Goal: Obtain resource: Download file/media

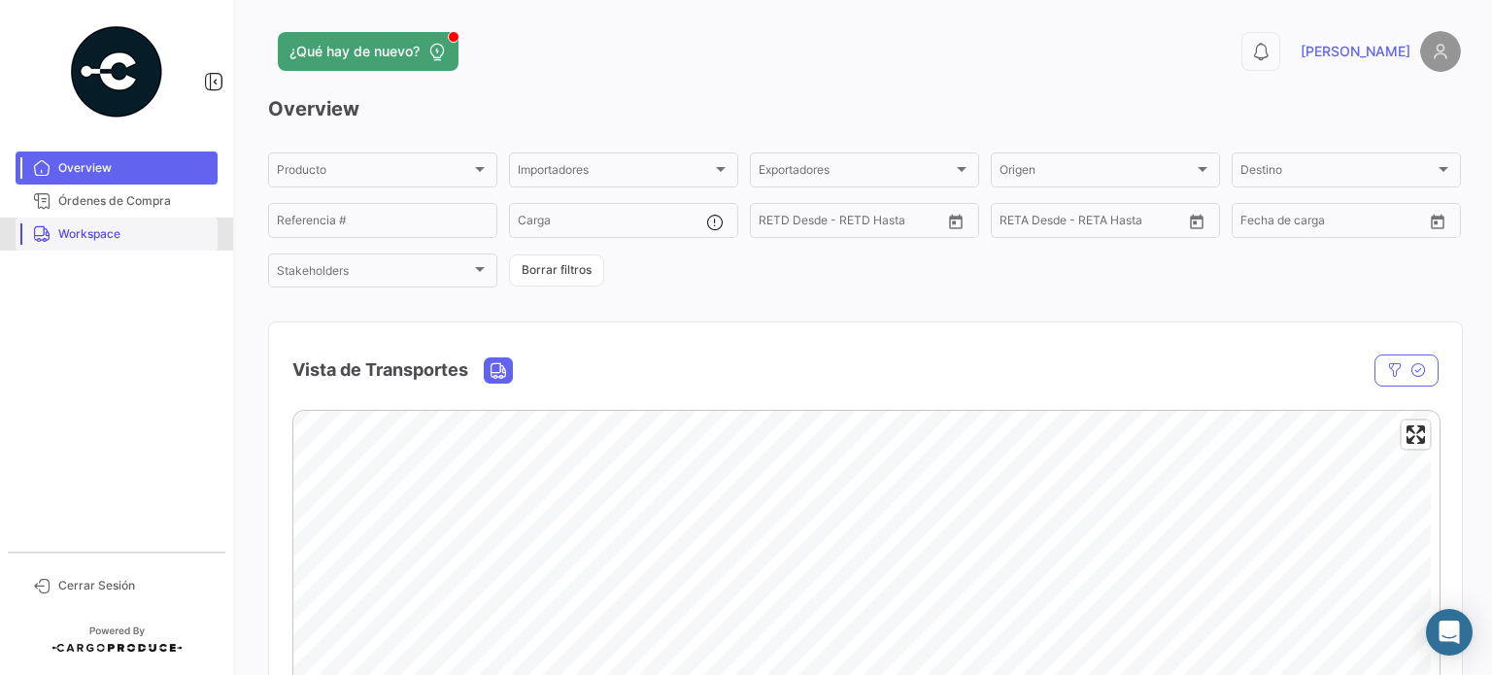
click at [113, 241] on span "Workspace" at bounding box center [134, 233] width 152 height 17
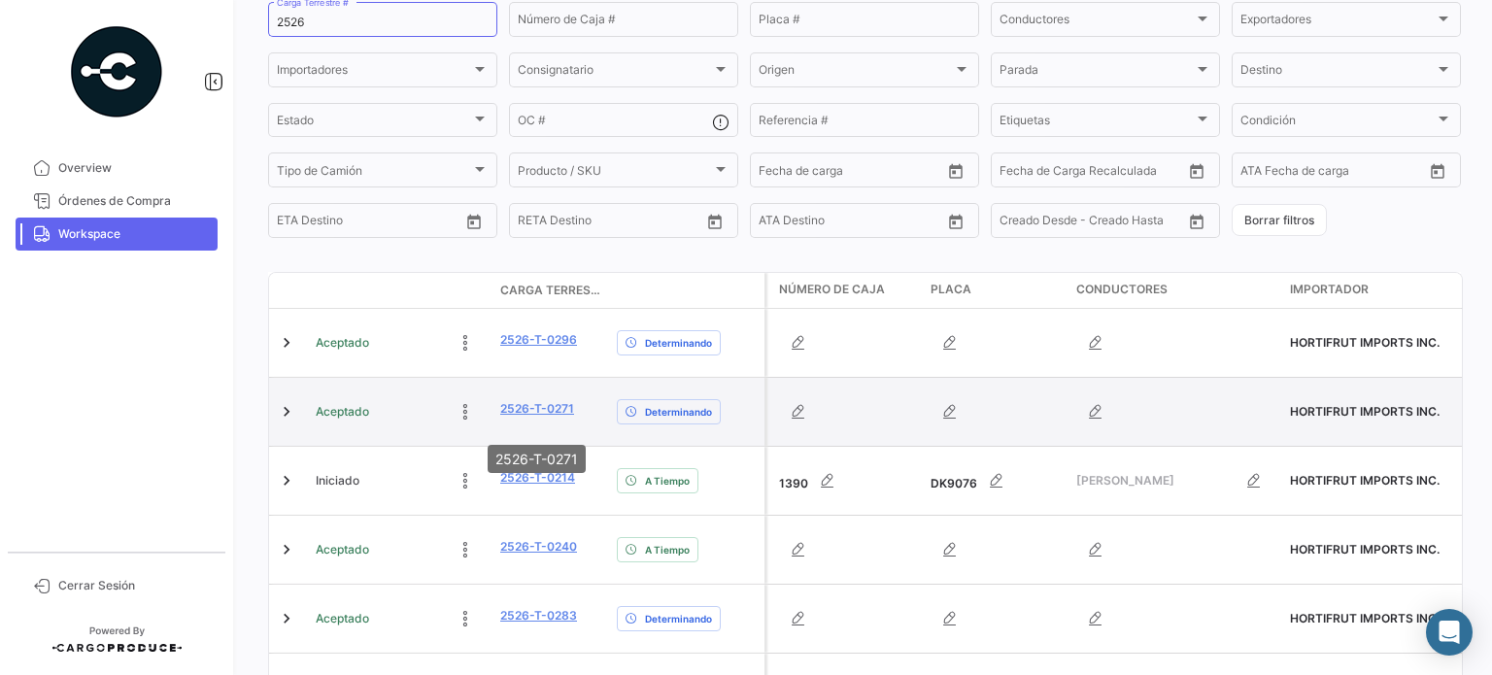
scroll to position [194, 0]
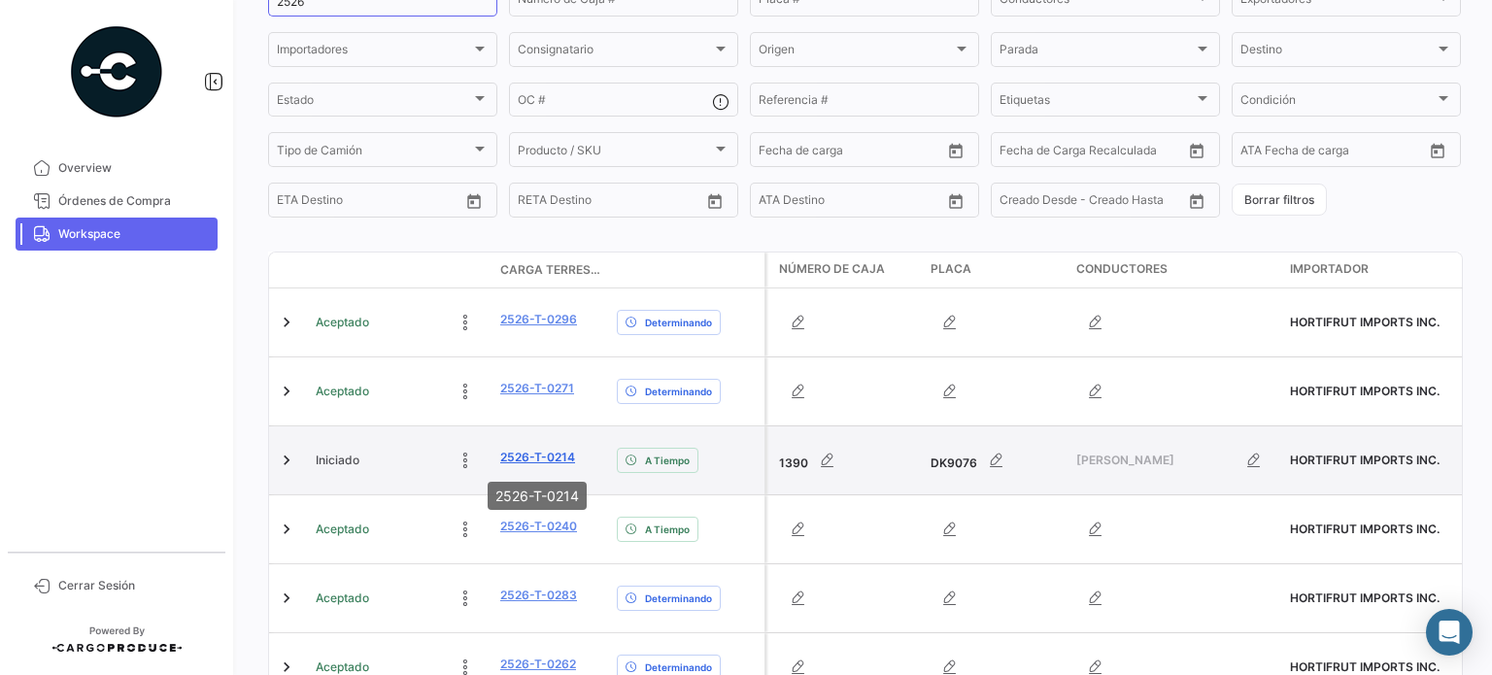
click at [544, 455] on link "2526-T-0214" at bounding box center [537, 457] width 75 height 17
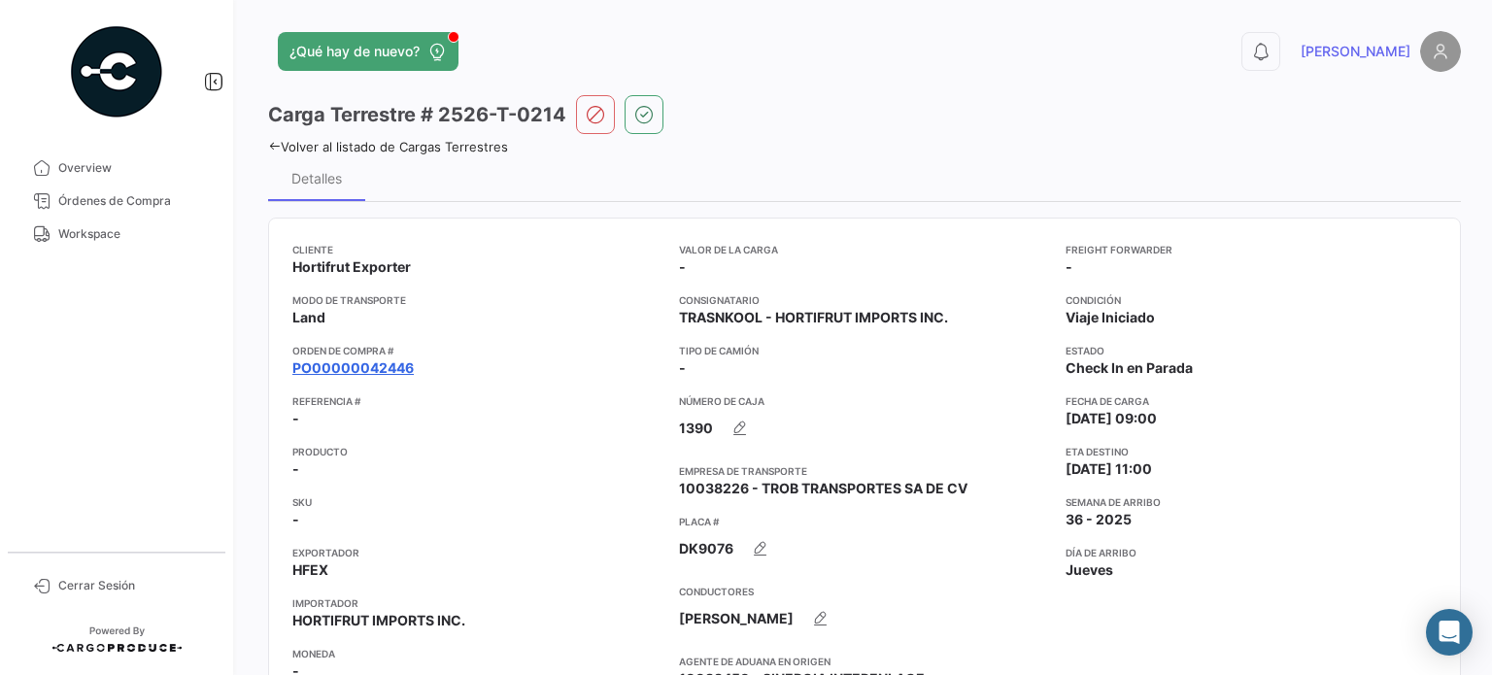
click at [408, 362] on link "PO00000042446" at bounding box center [352, 367] width 121 height 19
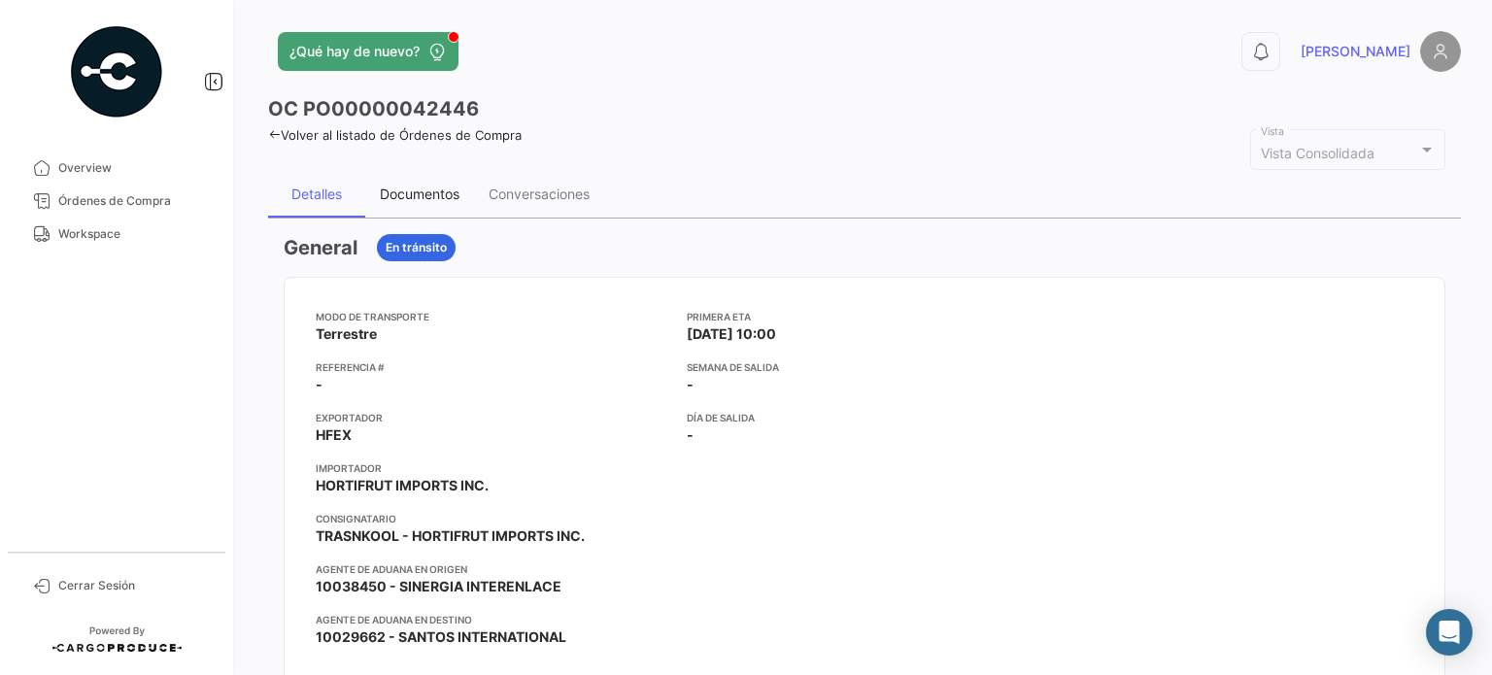
click at [446, 187] on div "Documentos" at bounding box center [420, 194] width 80 height 17
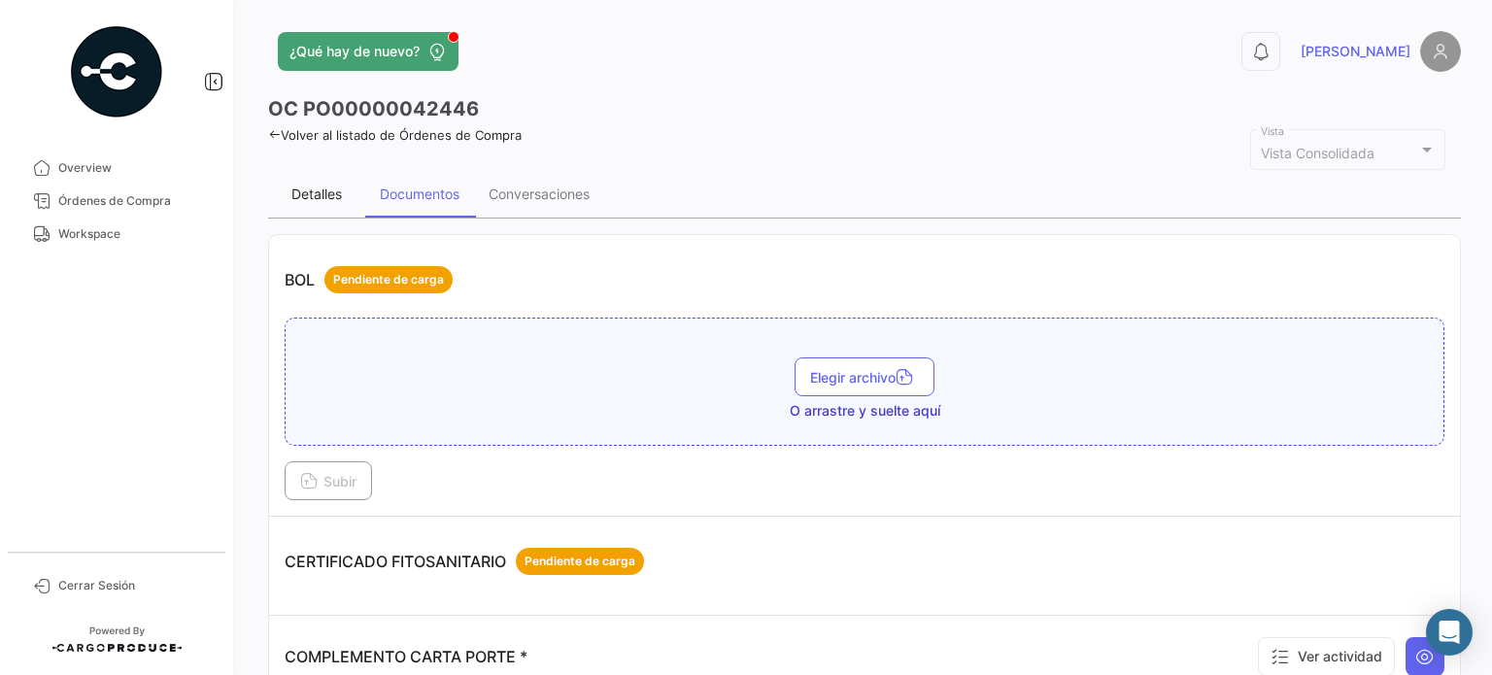
click at [318, 189] on div "Detalles" at bounding box center [316, 194] width 51 height 17
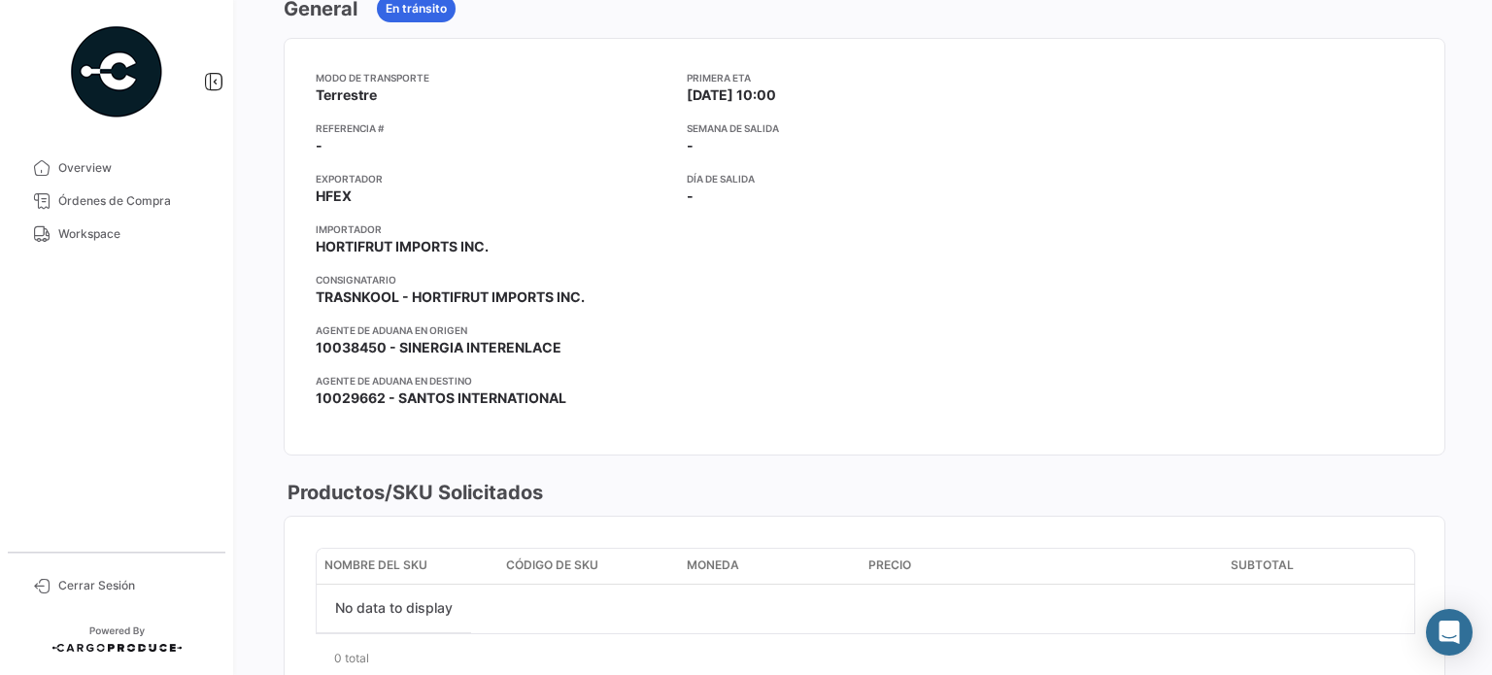
scroll to position [389, 0]
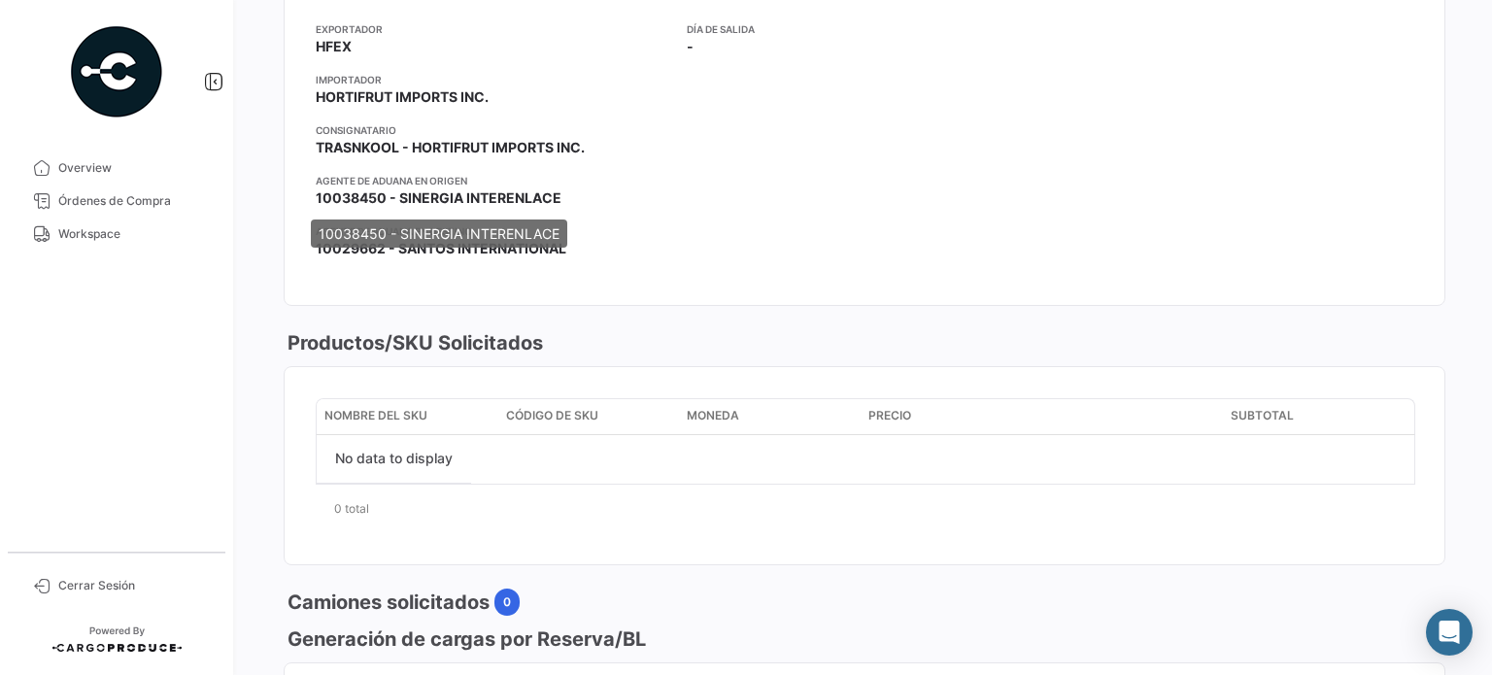
drag, startPoint x: 408, startPoint y: 198, endPoint x: 558, endPoint y: 198, distance: 149.6
click at [558, 198] on span "10038450 - SINERGIA INTERENLACE" at bounding box center [439, 197] width 246 height 19
click at [575, 244] on app-card-info-value "10029662 - SANTOS INTERNATIONAL" at bounding box center [494, 248] width 356 height 19
drag, startPoint x: 582, startPoint y: 246, endPoint x: 395, endPoint y: 244, distance: 186.5
click at [395, 244] on app-card-info-value "10029662 - SANTOS INTERNATIONAL" at bounding box center [494, 248] width 356 height 19
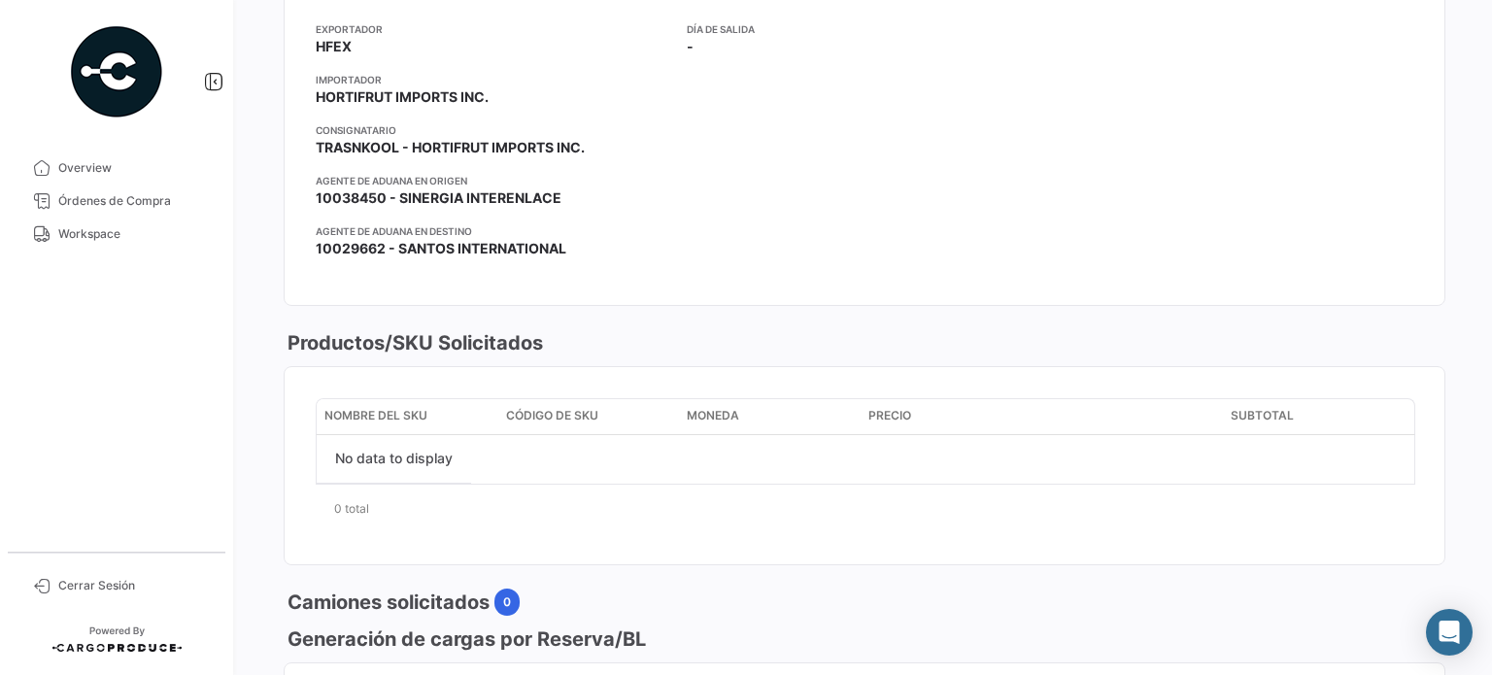
click at [670, 224] on div "Modo de Transporte Terrestre Referencia # - Exportador HFEX Importador HORTIFRU…" at bounding box center [865, 97] width 1098 height 354
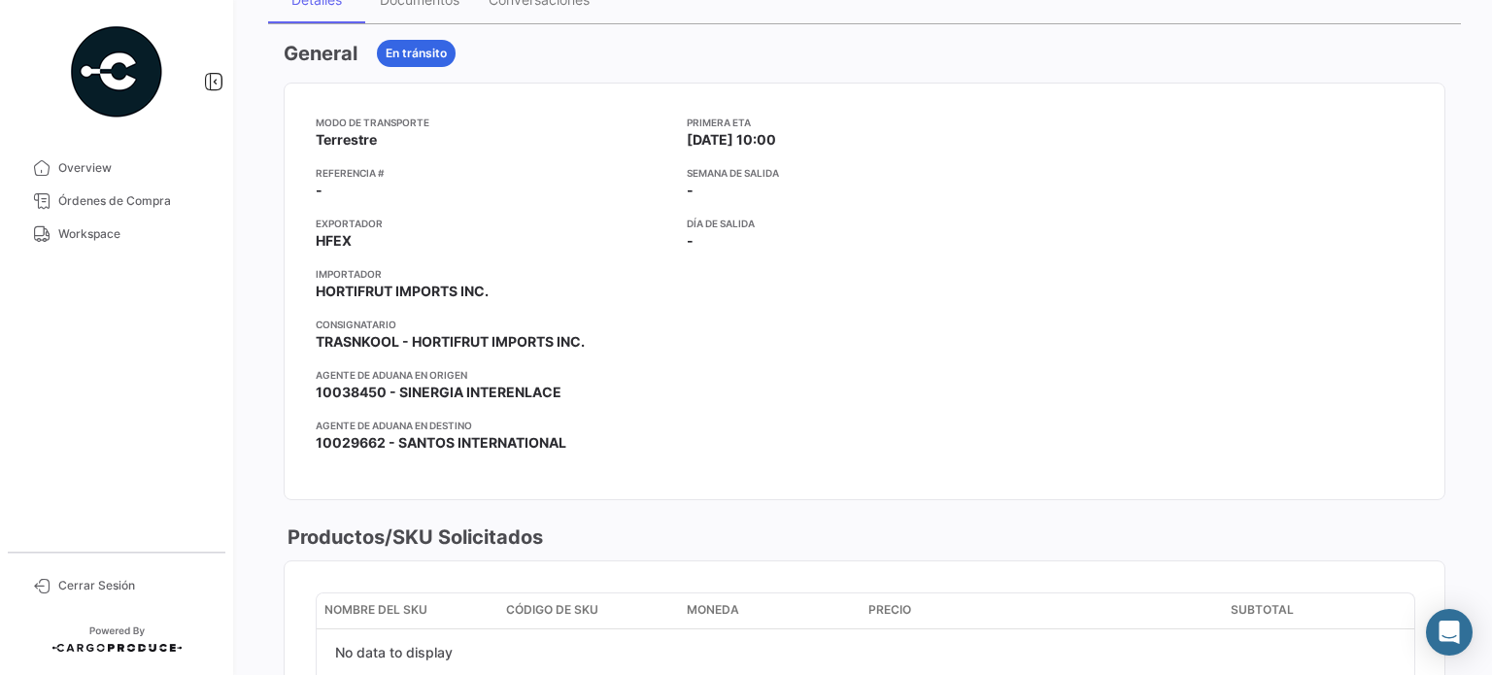
scroll to position [97, 0]
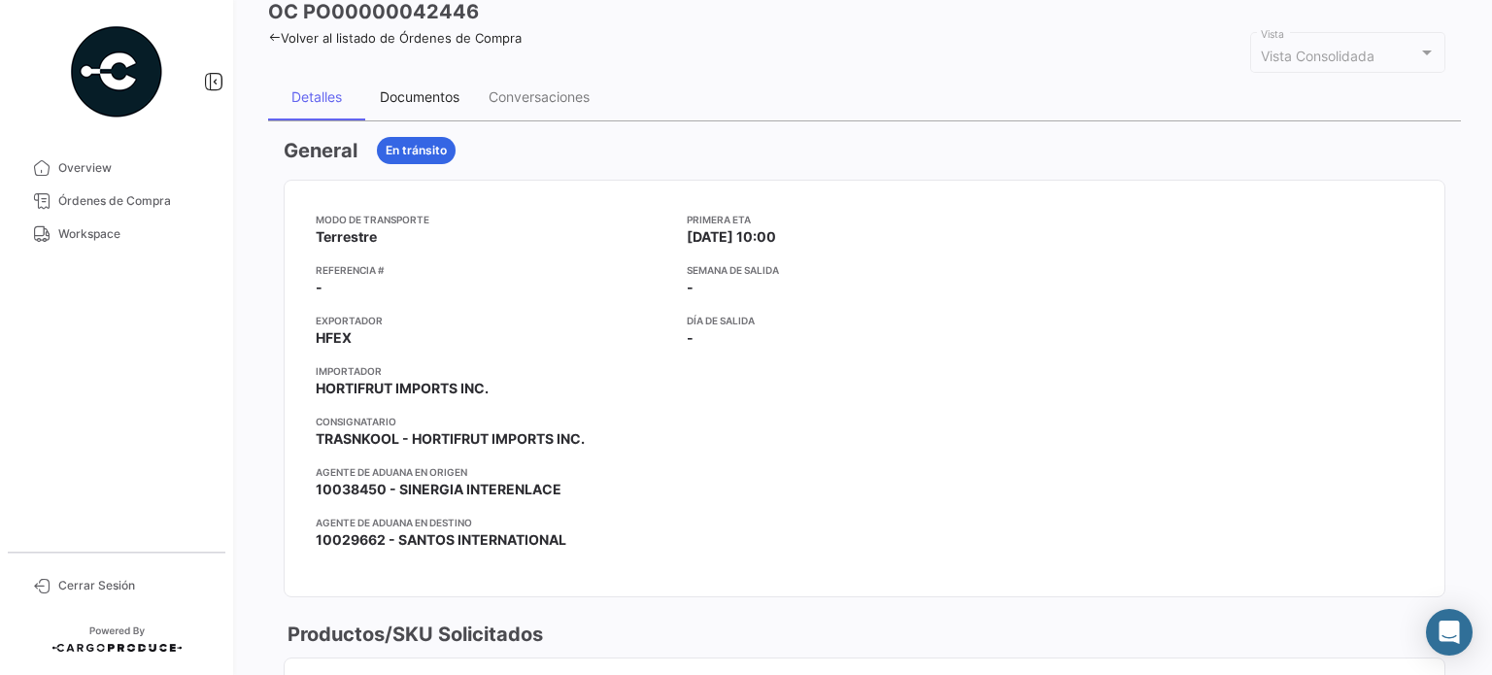
click at [405, 98] on div "Documentos" at bounding box center [420, 96] width 80 height 17
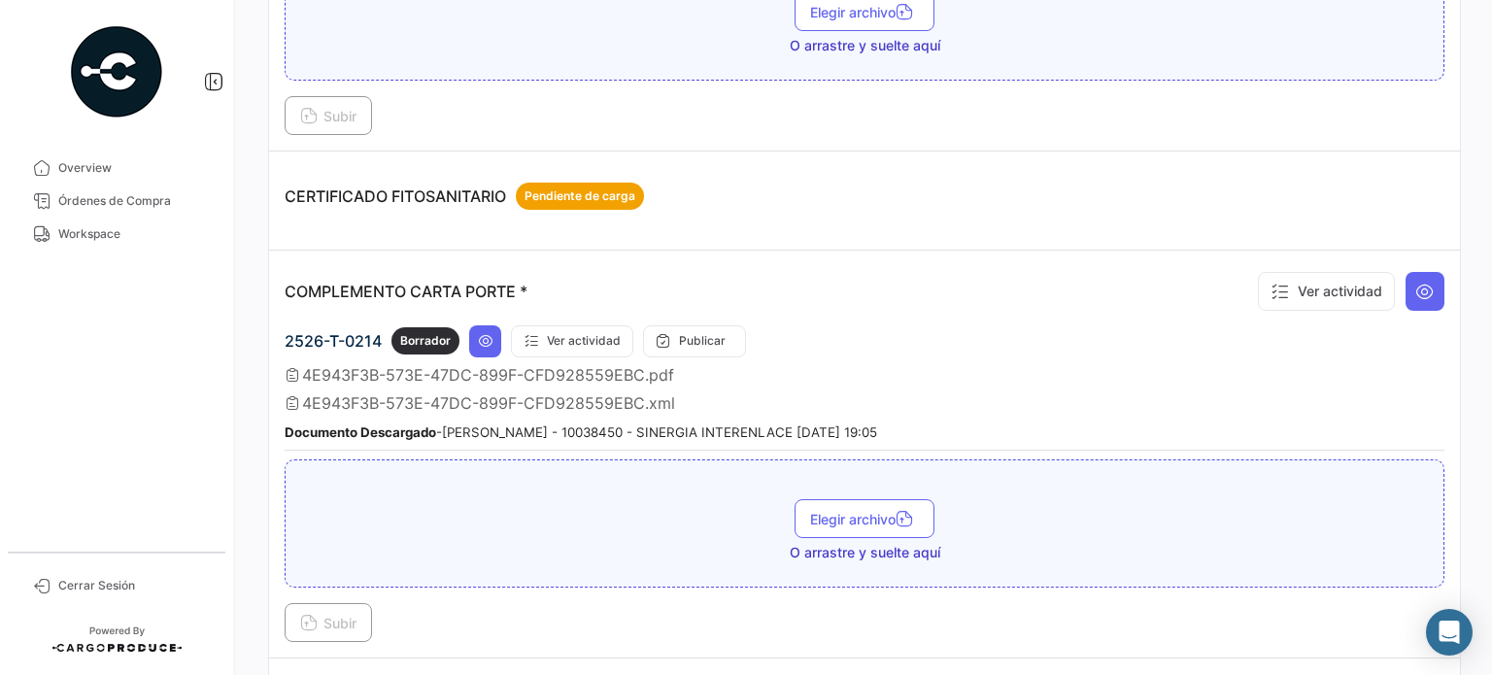
scroll to position [486, 0]
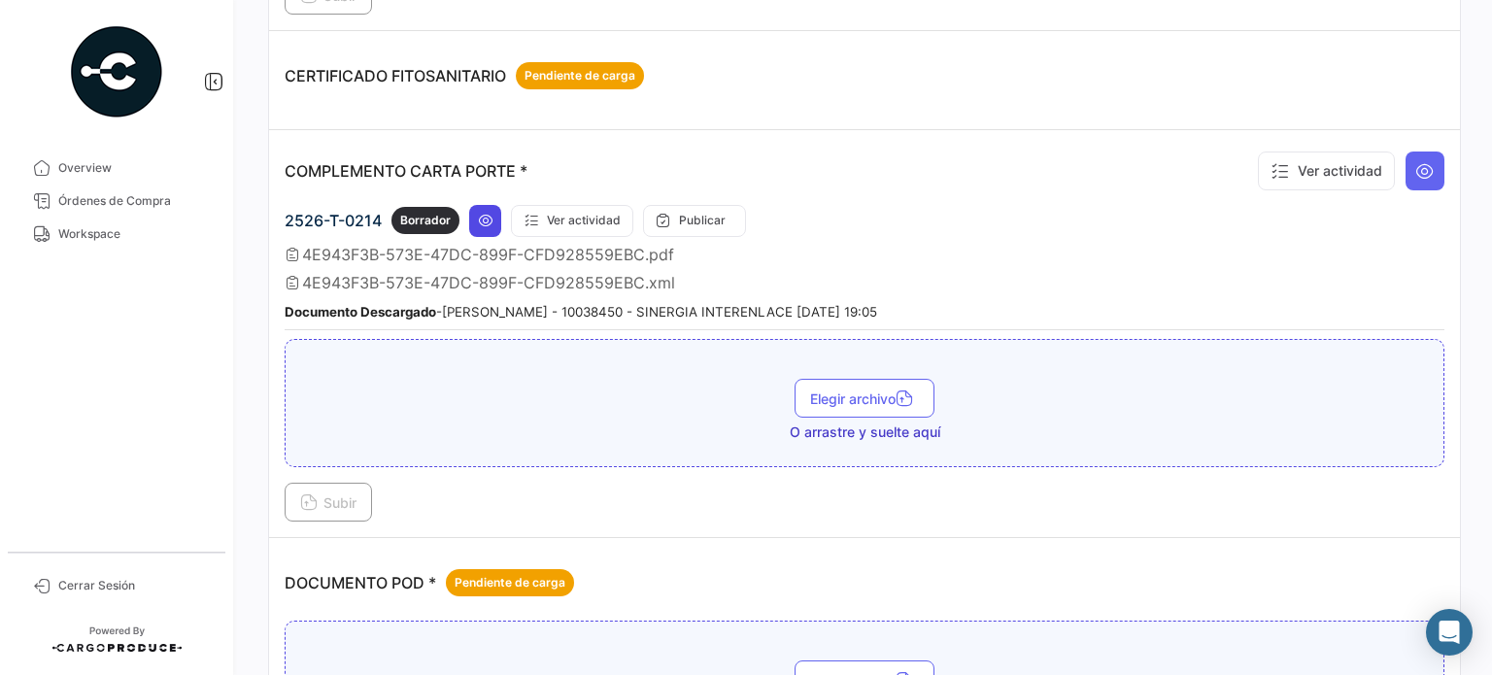
click at [488, 224] on button at bounding box center [485, 221] width 32 height 32
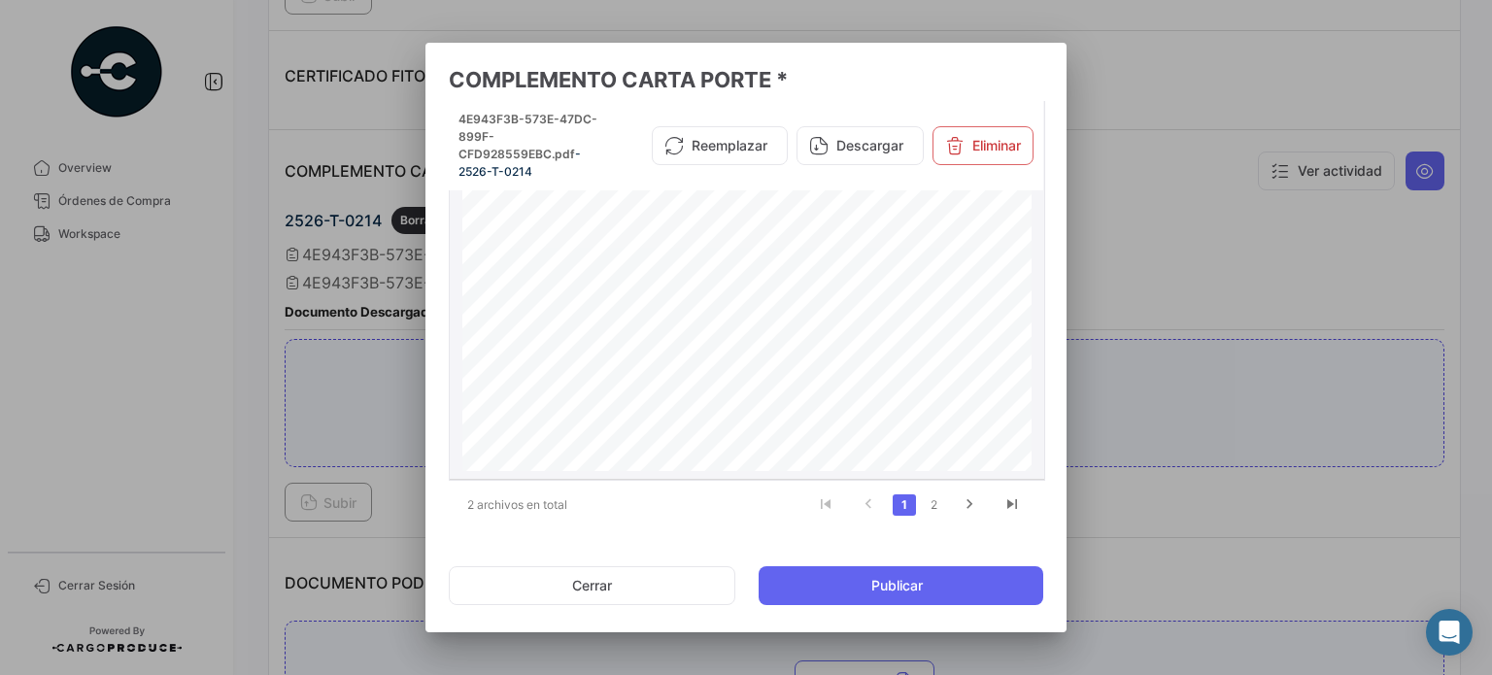
scroll to position [291, 0]
drag, startPoint x: 653, startPoint y: 422, endPoint x: 759, endPoint y: 423, distance: 105.9
click at [759, 423] on span "CRUCE DE LA CAJA 1390 DEL DIA [DATE]" at bounding box center [745, 421] width 566 height 11
click at [708, 420] on span "CRUCE DE LA CAJA 1390 DEL DIA [DATE]" at bounding box center [745, 421] width 566 height 11
click at [712, 418] on span "CRUCE DE LA CAJA 1390 DEL DIA [DATE]" at bounding box center [745, 421] width 566 height 11
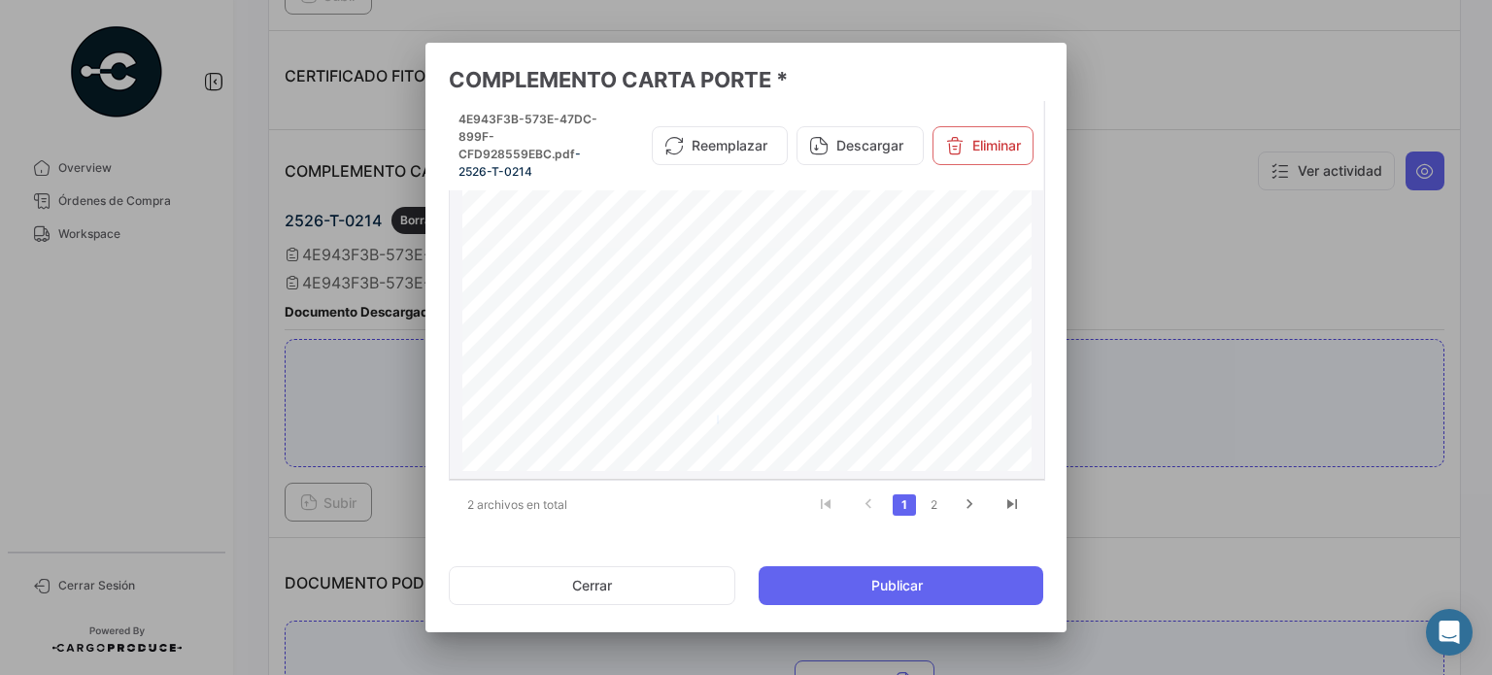
click at [713, 418] on span "CRUCE DE LA CAJA 1390 DEL DIA [DATE]" at bounding box center [745, 421] width 566 height 11
click at [927, 502] on link "2" at bounding box center [933, 504] width 23 height 21
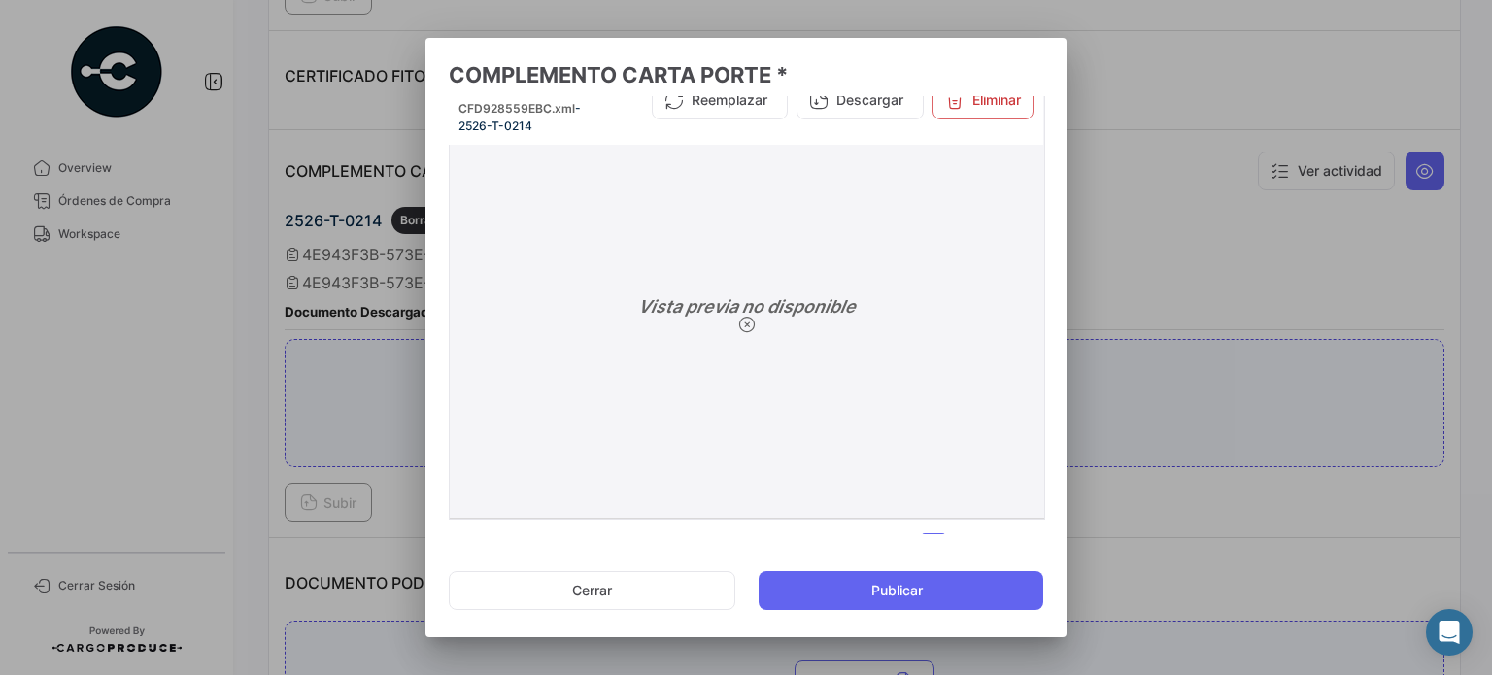
scroll to position [74, 0]
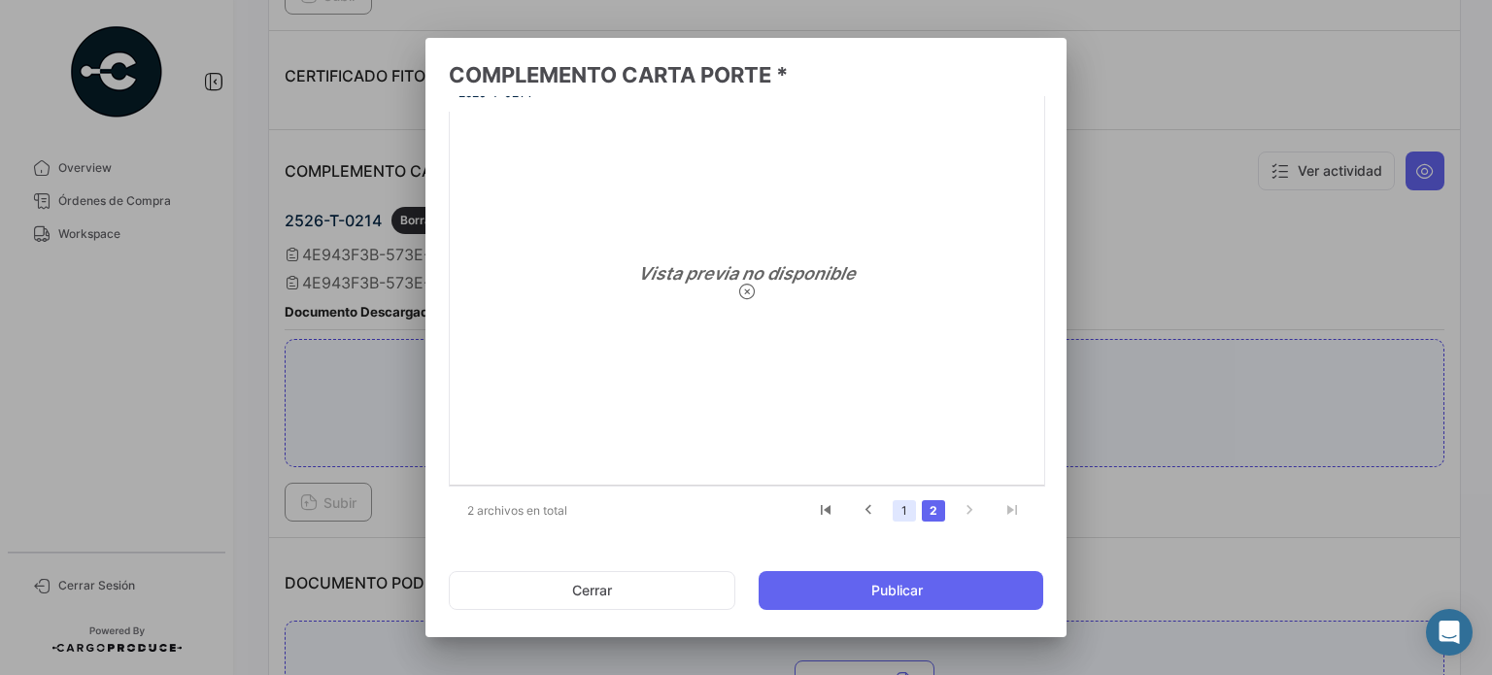
click at [895, 518] on link "1" at bounding box center [904, 510] width 23 height 21
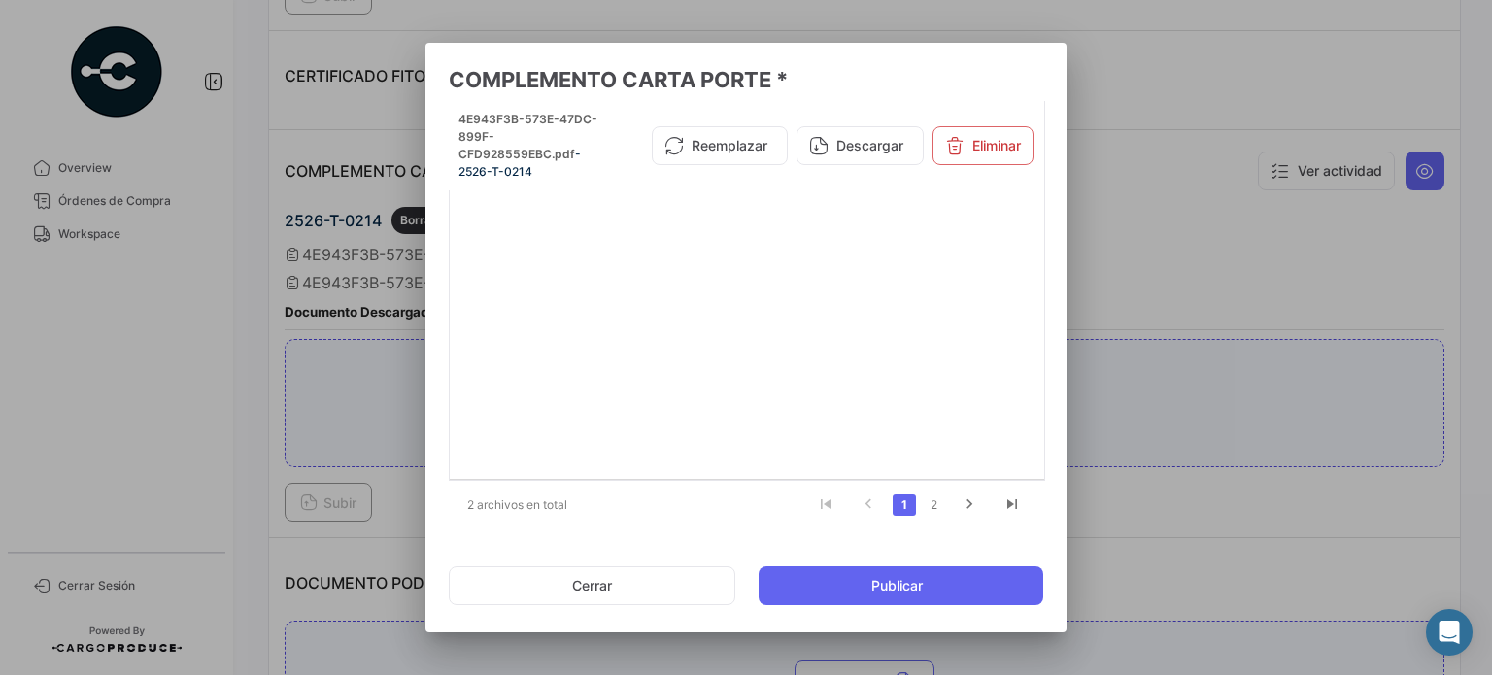
scroll to position [0, 0]
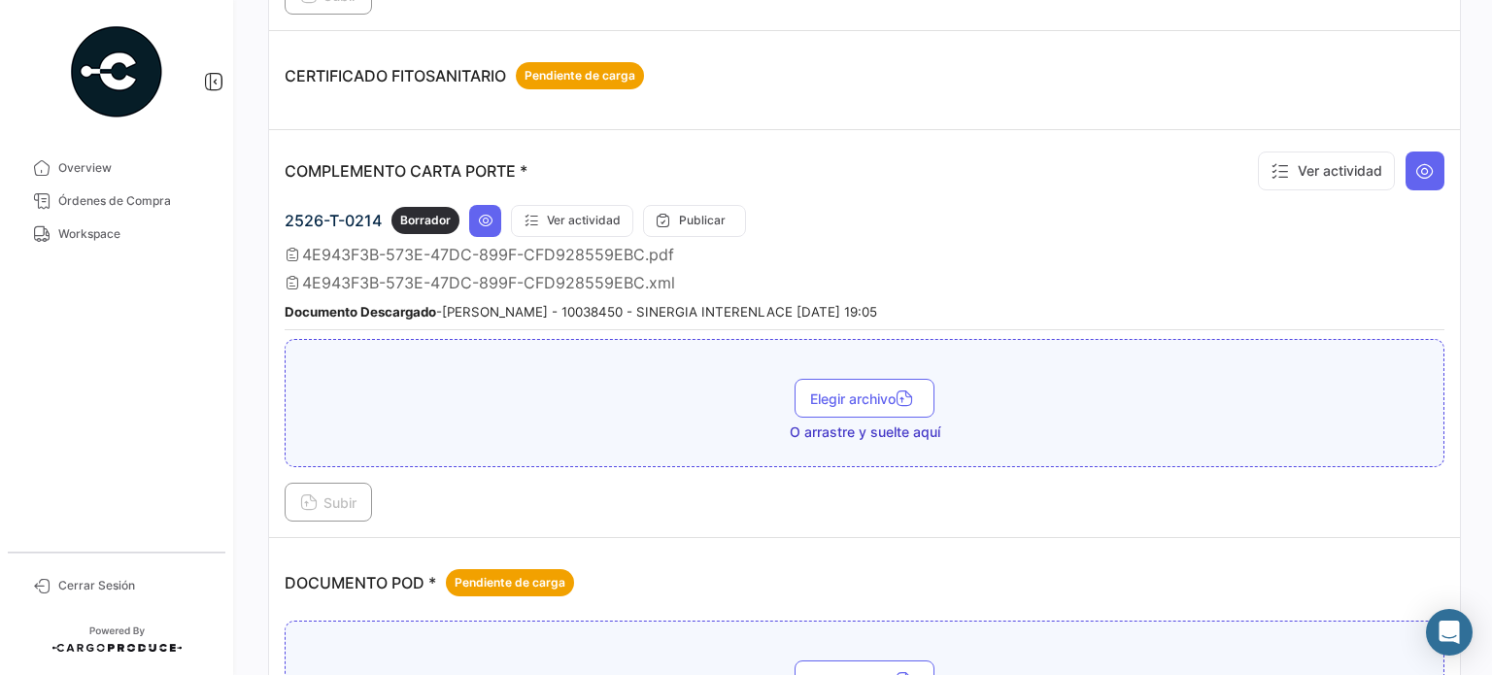
click at [609, 306] on small "Documento Descargado - [PERSON_NAME] - 10038450 - SINERGIA INTERENLACE [DATE] 1…" at bounding box center [581, 312] width 593 height 16
drag, startPoint x: 620, startPoint y: 306, endPoint x: 810, endPoint y: 306, distance: 190.4
click at [810, 306] on small "Documento Descargado - [PERSON_NAME] - 10038450 - SINERGIA INTERENLACE [DATE] 1…" at bounding box center [581, 312] width 593 height 16
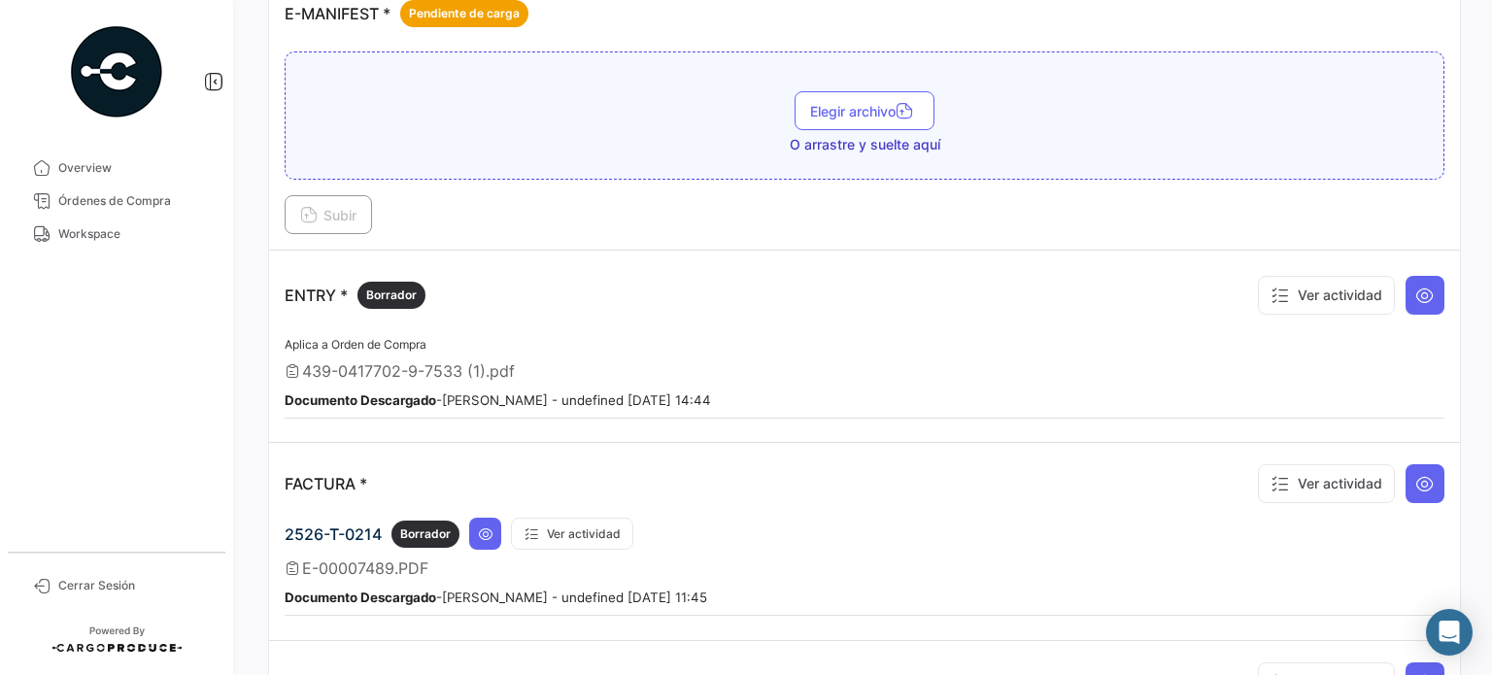
scroll to position [1749, 0]
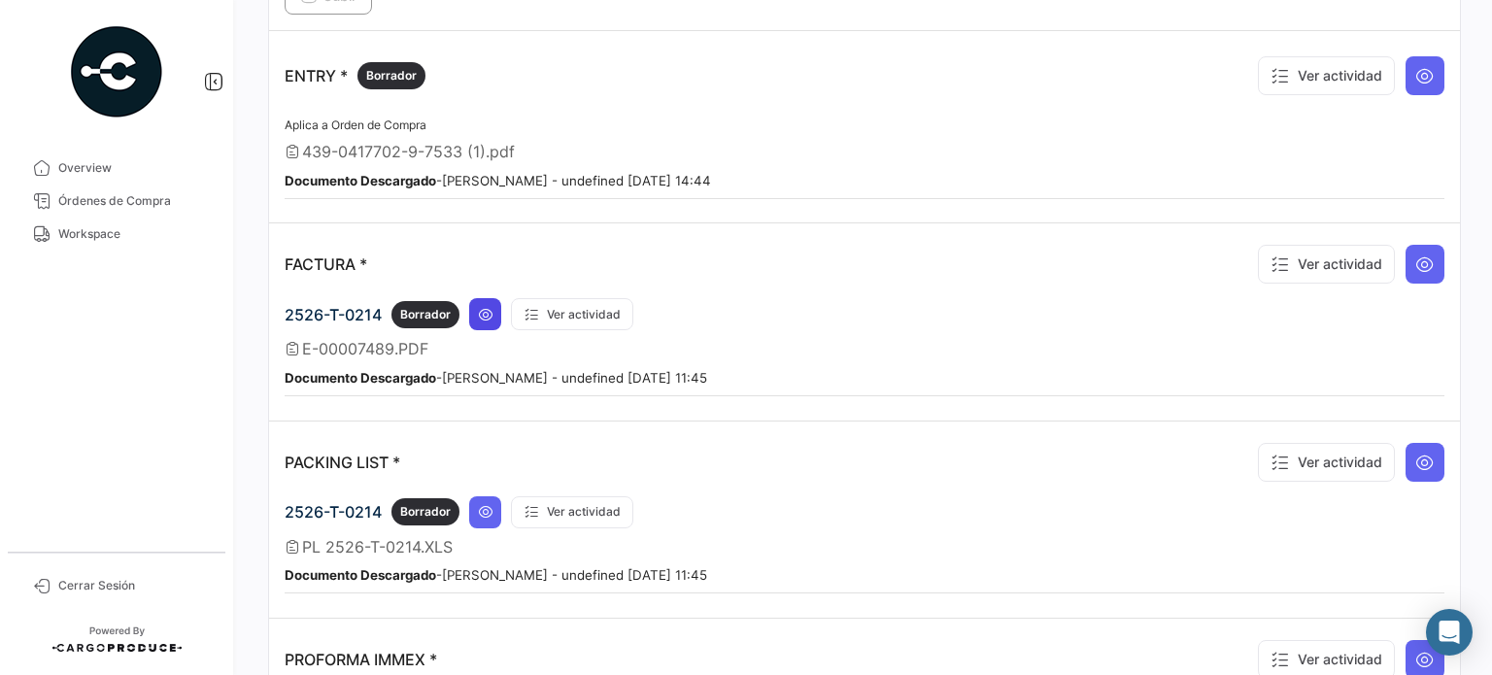
click at [493, 307] on icon at bounding box center [486, 315] width 16 height 16
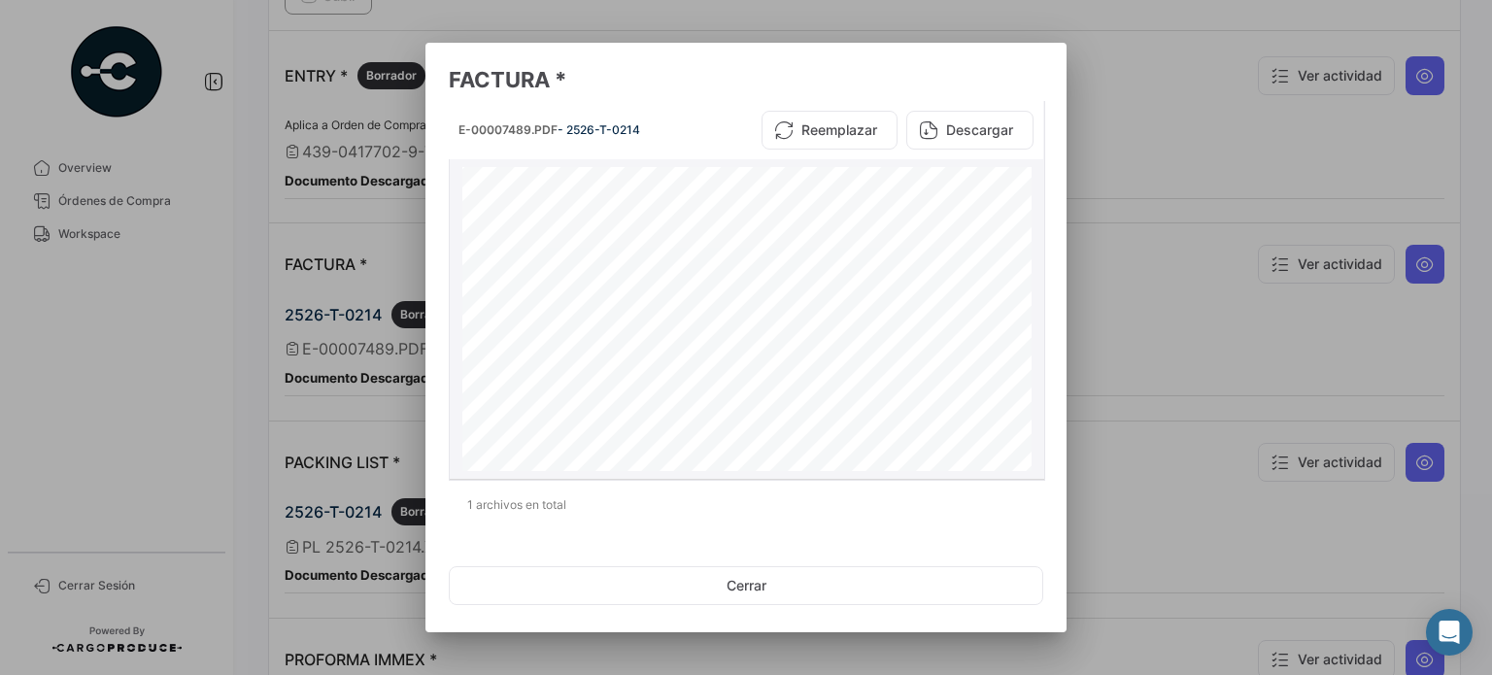
scroll to position [1191, 0]
click at [1112, 325] on div at bounding box center [746, 337] width 1492 height 675
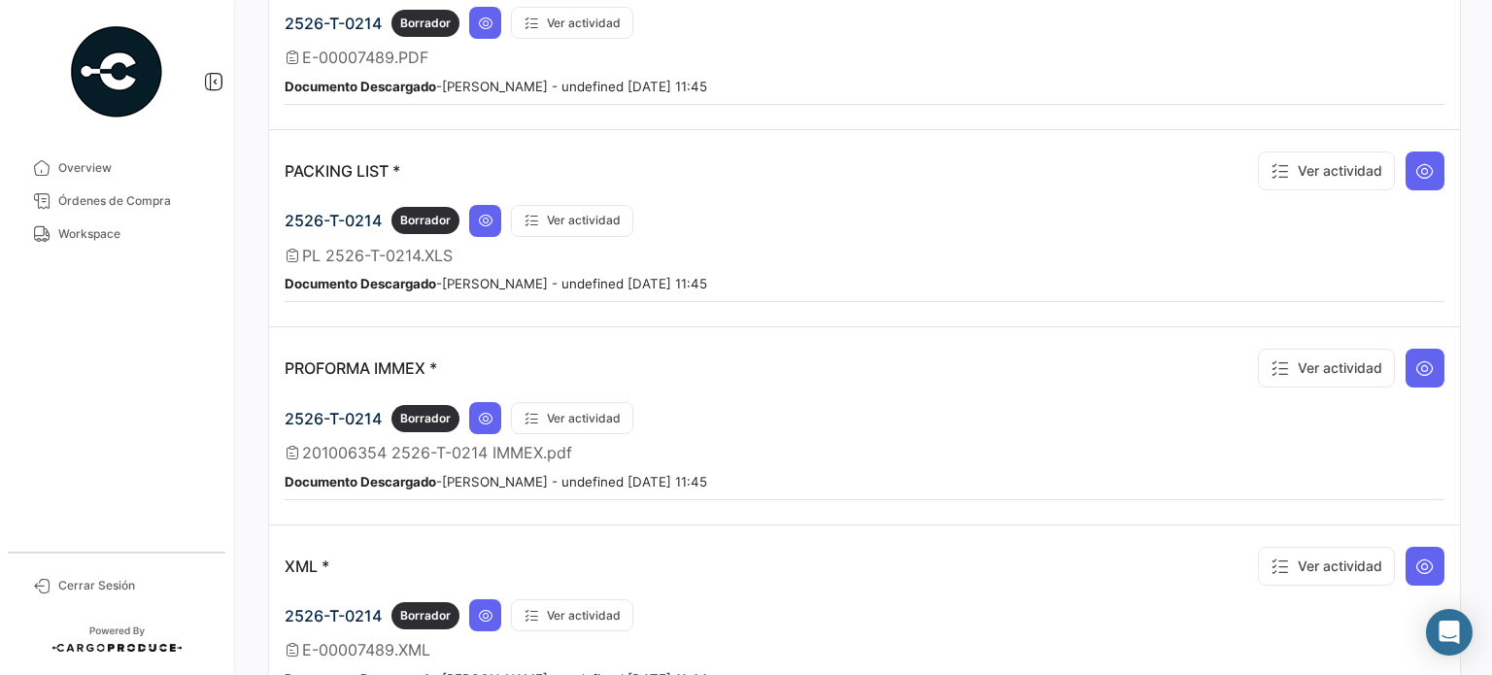
scroll to position [2171, 0]
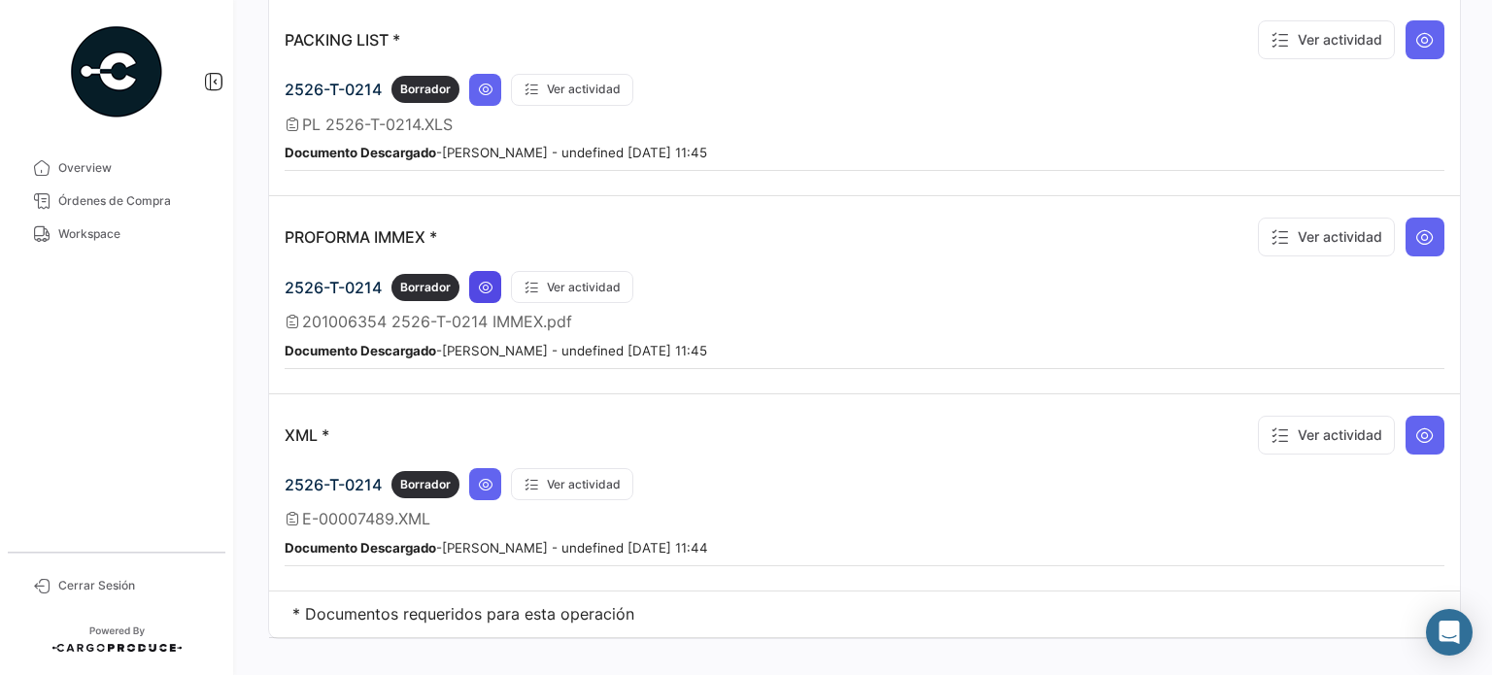
click at [492, 280] on icon at bounding box center [486, 288] width 16 height 16
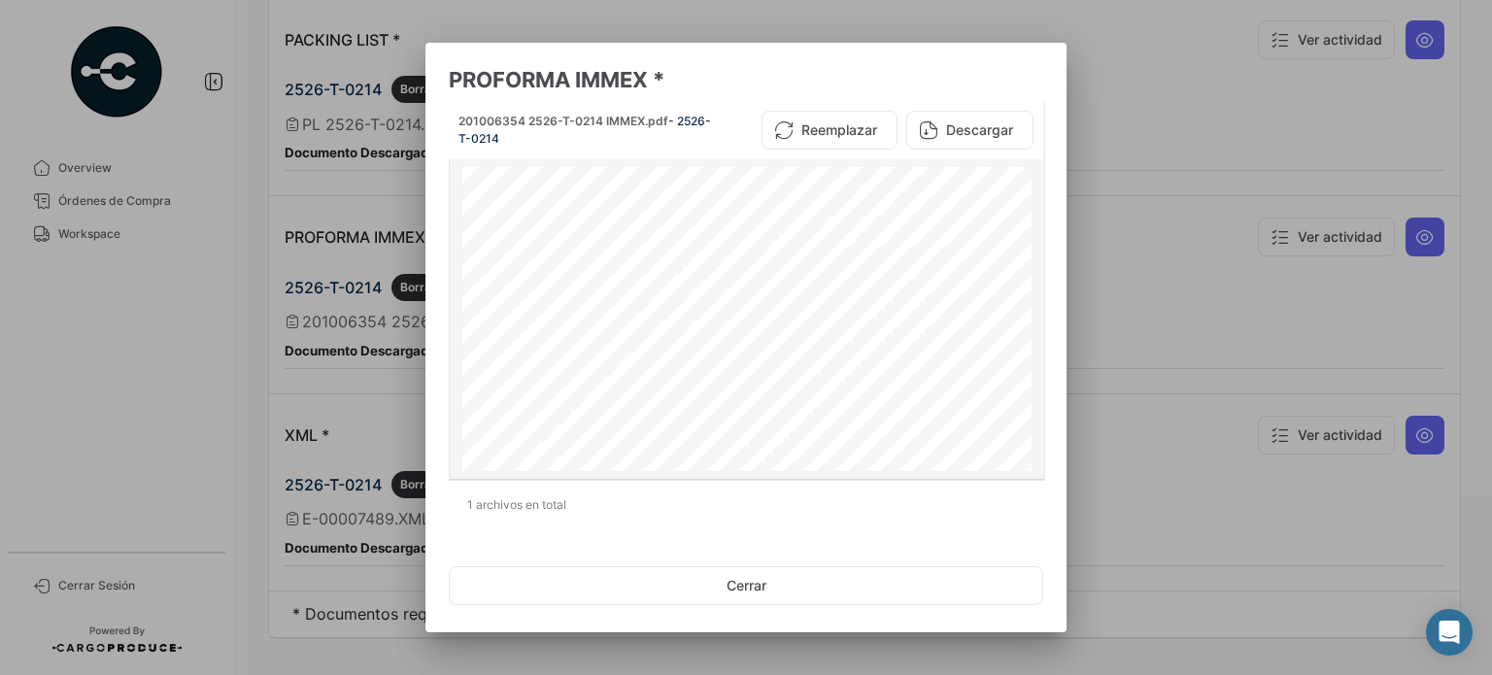
scroll to position [1323, 0]
click at [1249, 310] on div at bounding box center [746, 337] width 1492 height 675
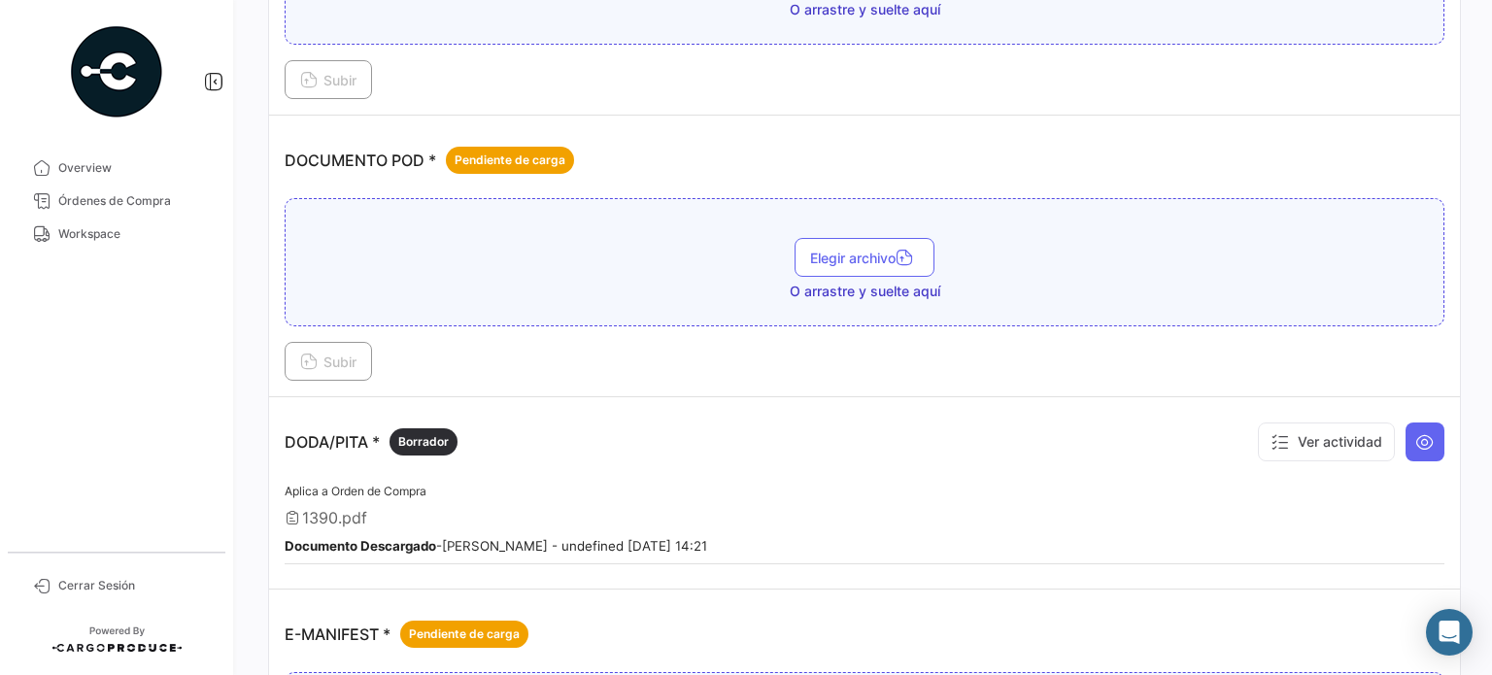
scroll to position [520, 0]
